Goal: Browse casually: Explore the website without a specific task or goal

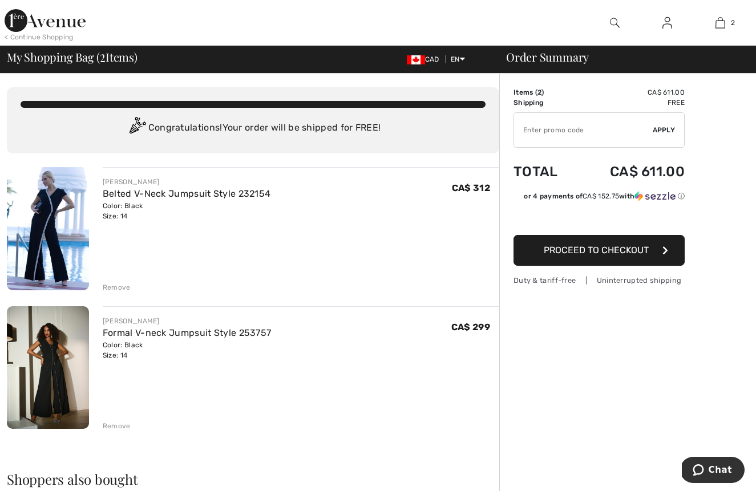
click at [121, 288] on div "Remove" at bounding box center [117, 287] width 28 height 10
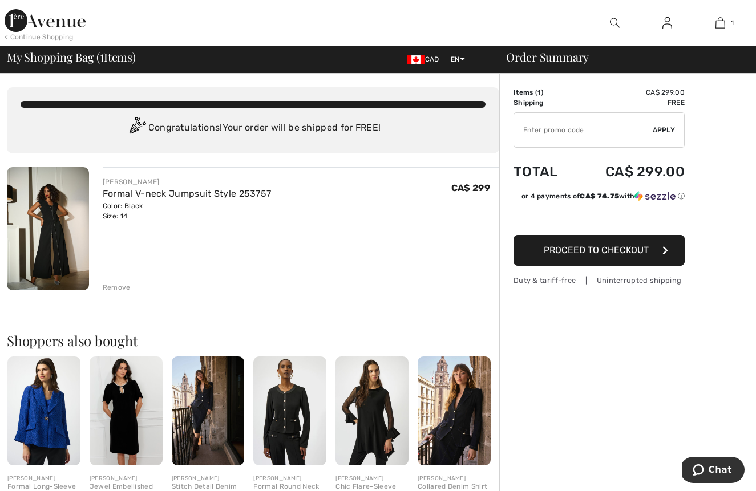
click at [63, 38] on div "< Continue Shopping" at bounding box center [39, 37] width 69 height 10
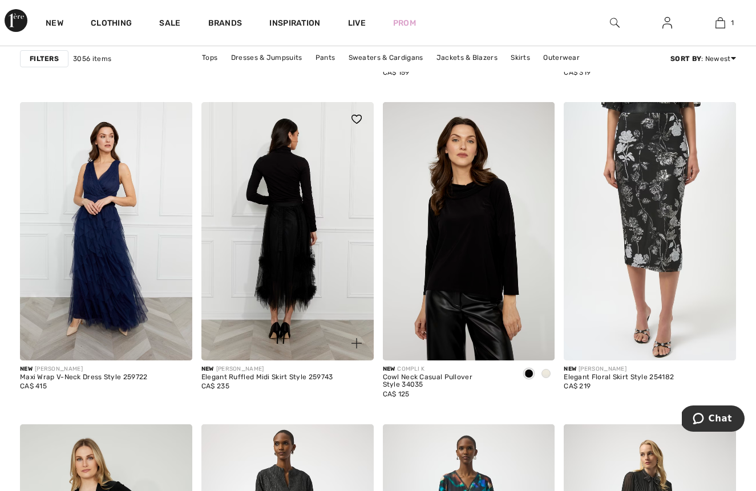
scroll to position [4316, 0]
click at [294, 268] on img at bounding box center [287, 232] width 172 height 259
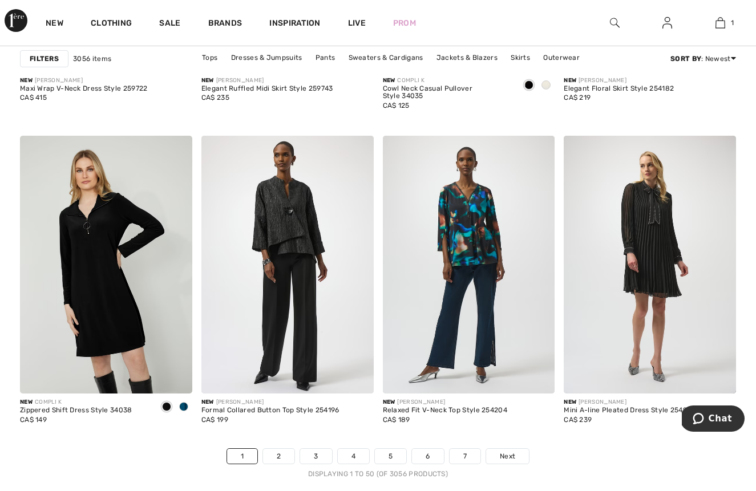
scroll to position [4677, 0]
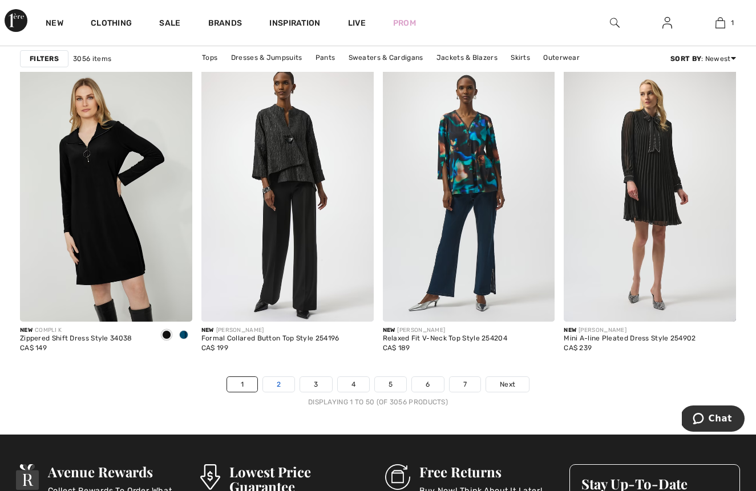
click at [282, 386] on link "2" at bounding box center [278, 384] width 31 height 15
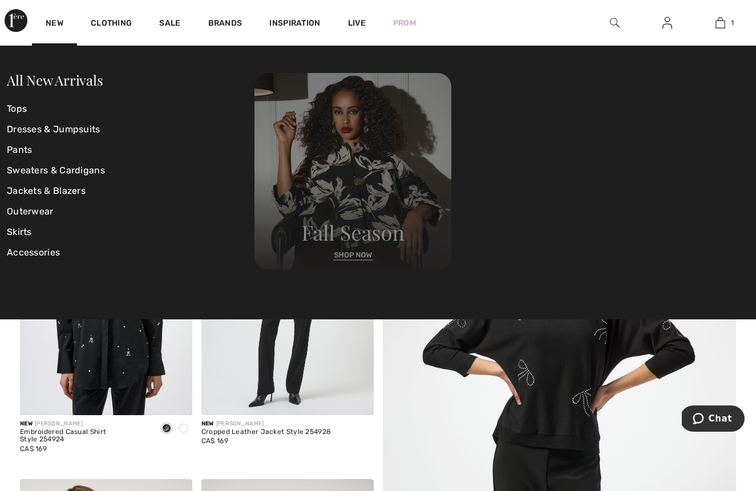
click at [352, 264] on img at bounding box center [353, 171] width 197 height 197
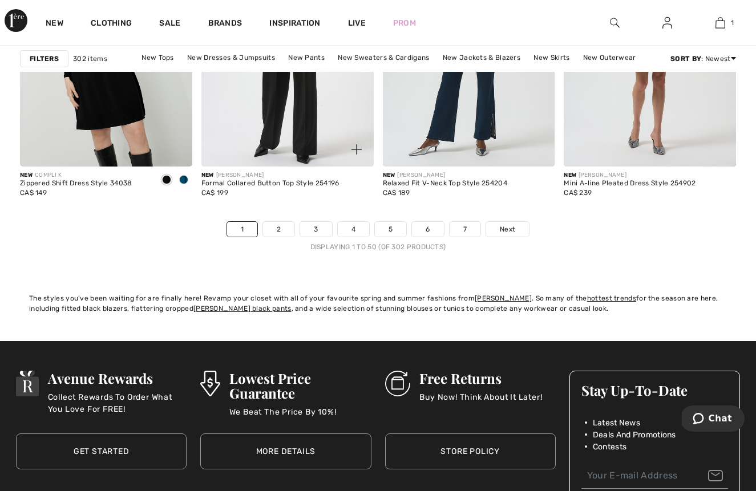
scroll to position [4828, 0]
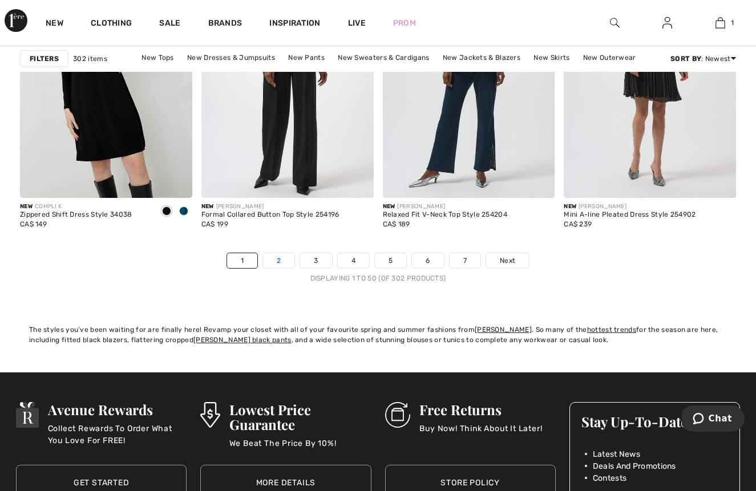
click at [285, 258] on link "2" at bounding box center [278, 260] width 31 height 15
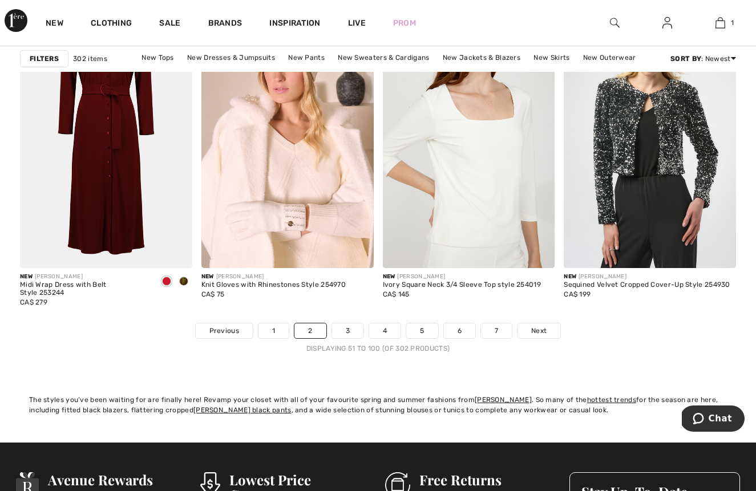
scroll to position [4769, 0]
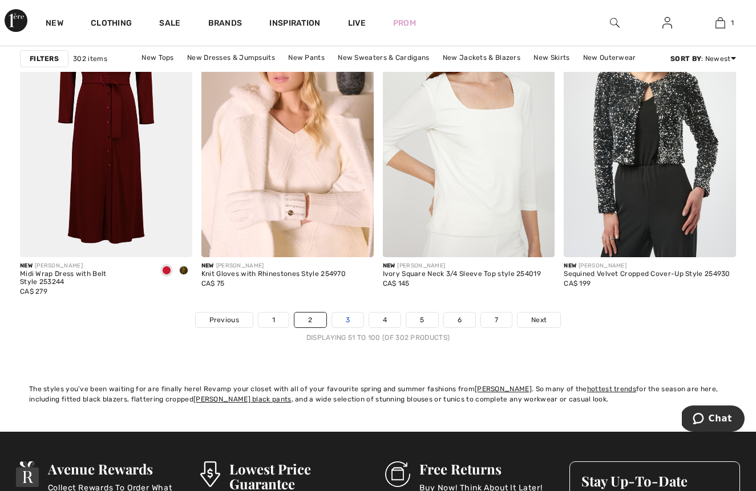
click at [349, 321] on link "3" at bounding box center [347, 320] width 31 height 15
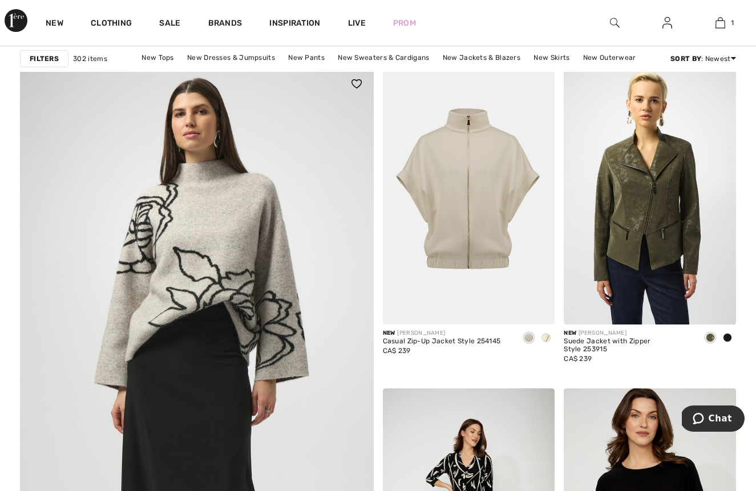
scroll to position [2639, 0]
